Goal: Book appointment/travel/reservation

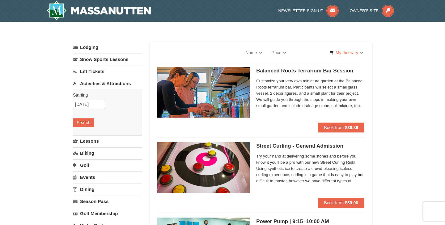
select select "9"
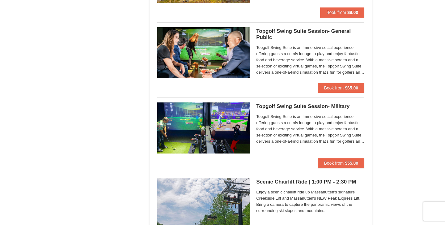
scroll to position [941, 0]
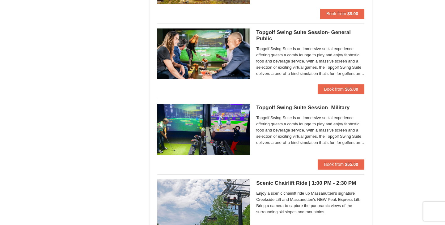
click at [301, 29] on h5 "Topgolf Swing Suite Session- General Public Perfect Break" at bounding box center [310, 35] width 108 height 12
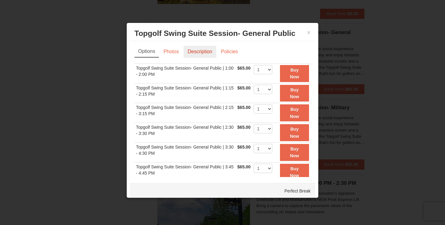
click at [204, 52] on link "Description" at bounding box center [200, 52] width 33 height 12
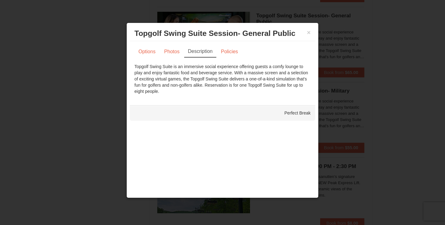
scroll to position [959, 0]
click at [170, 51] on link "Photos" at bounding box center [171, 52] width 23 height 12
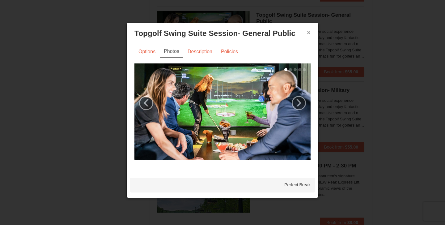
click at [309, 32] on button "×" at bounding box center [309, 32] width 4 height 6
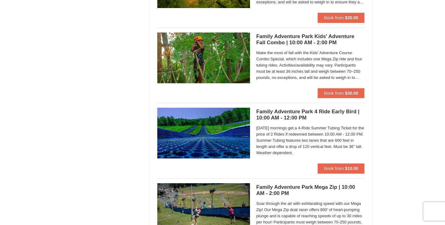
scroll to position [1464, 0]
click at [297, 33] on h5 "Family Adventure Park Kids' Adventure Fall Combo | 10:00 AM - 2:00 PM Massanutt…" at bounding box center [310, 39] width 108 height 12
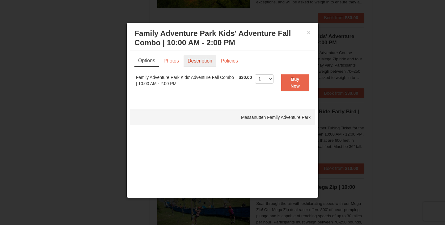
click at [199, 62] on link "Description" at bounding box center [200, 61] width 33 height 12
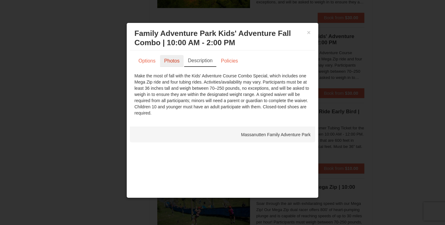
click at [175, 59] on link "Photos" at bounding box center [171, 61] width 23 height 12
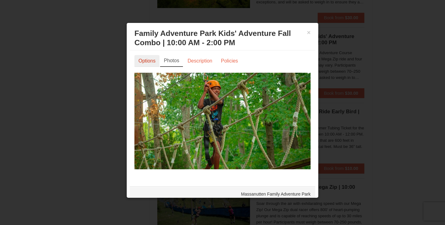
click at [149, 60] on link "Options" at bounding box center [146, 61] width 25 height 12
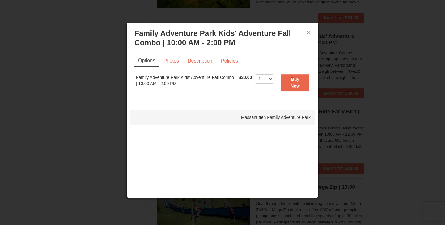
click at [309, 32] on button "×" at bounding box center [309, 32] width 4 height 6
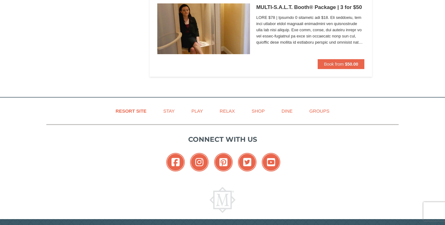
scroll to position [2097, 0]
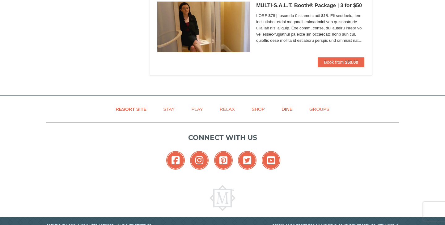
click at [285, 106] on link "Dine" at bounding box center [287, 109] width 27 height 14
